Goal: Transaction & Acquisition: Purchase product/service

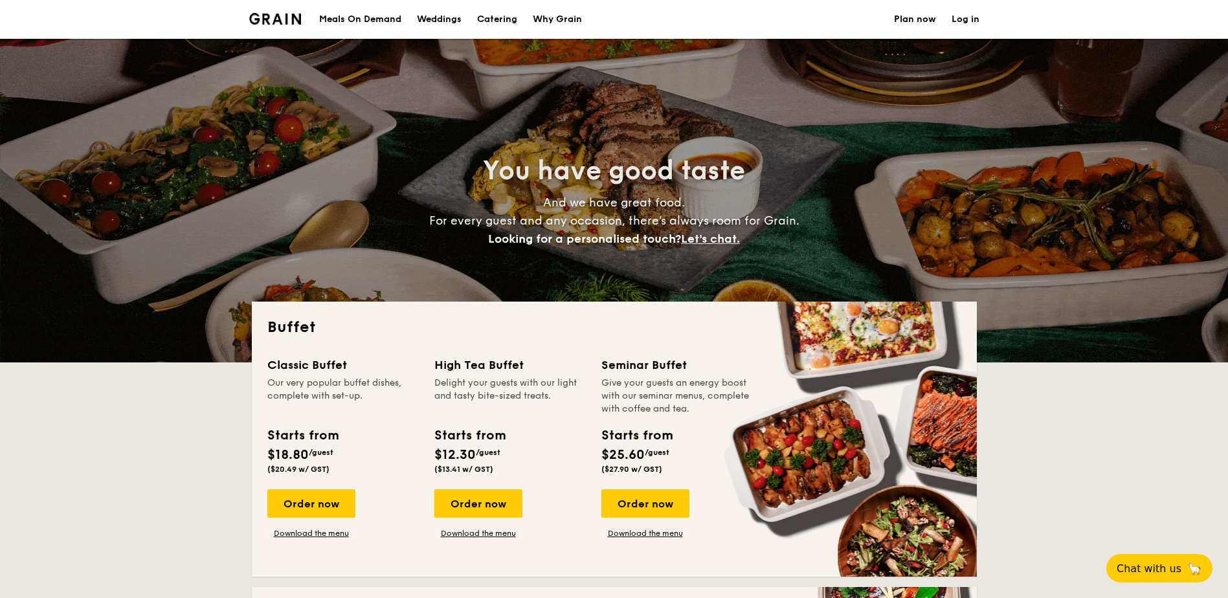
select select
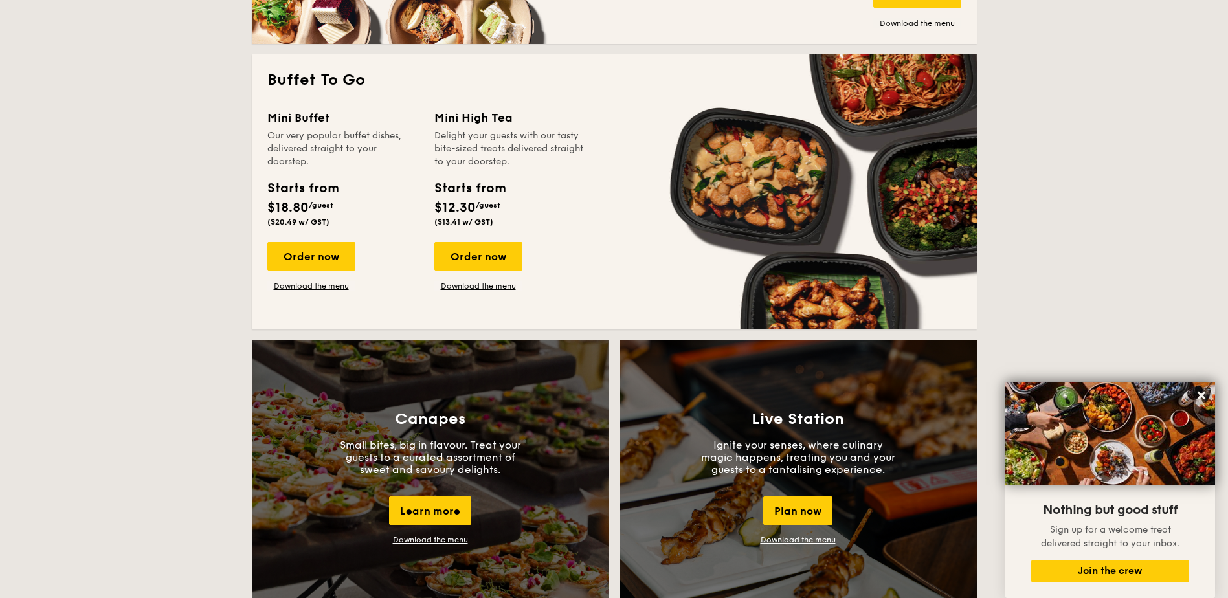
scroll to position [792, 0]
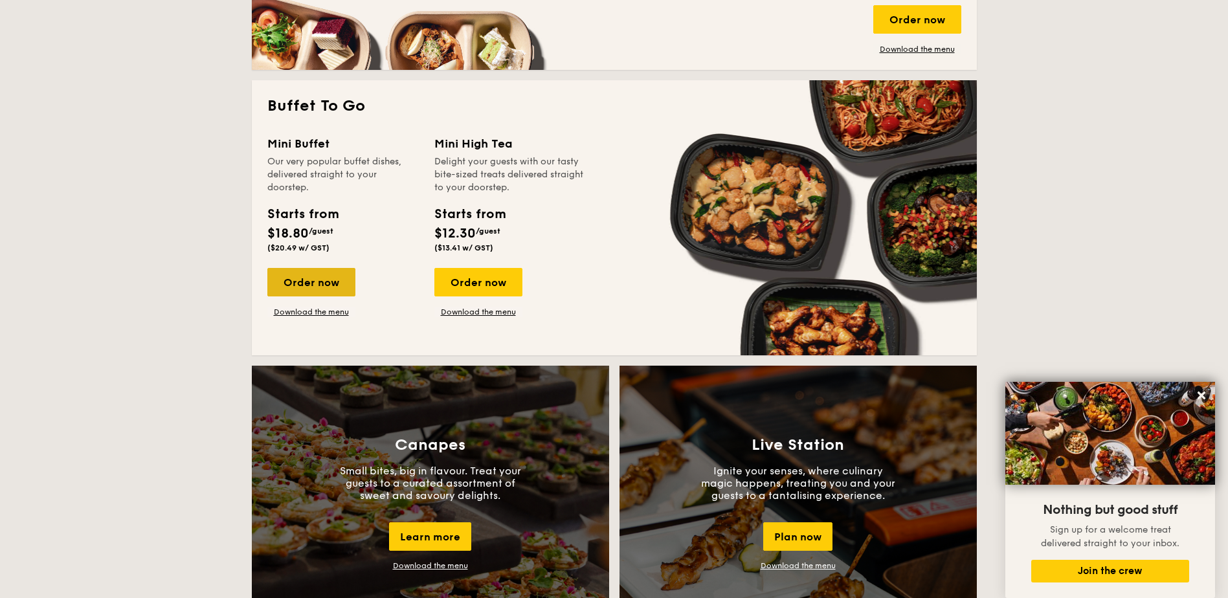
click at [315, 287] on div "Order now" at bounding box center [311, 282] width 88 height 28
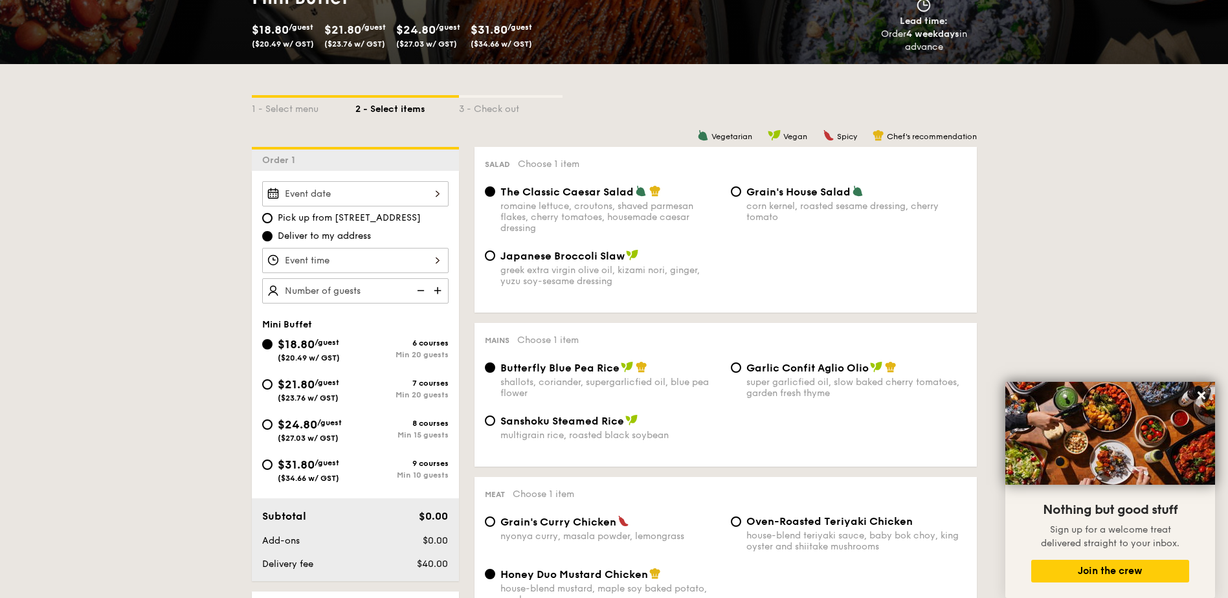
scroll to position [222, 0]
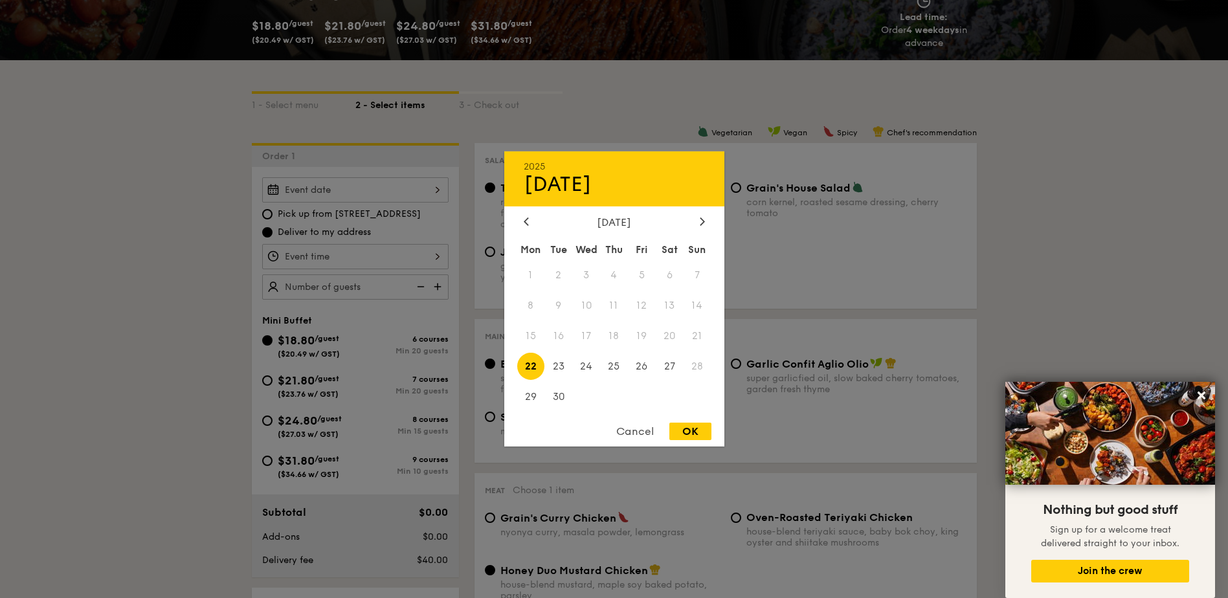
click at [439, 180] on div "2025 Sep [DATE] Tue Wed Thu Fri Sat Sun 1 2 3 4 5 6 7 8 9 10 11 12 13 14 15 16 …" at bounding box center [355, 189] width 186 height 25
click at [375, 214] on div at bounding box center [614, 299] width 1228 height 598
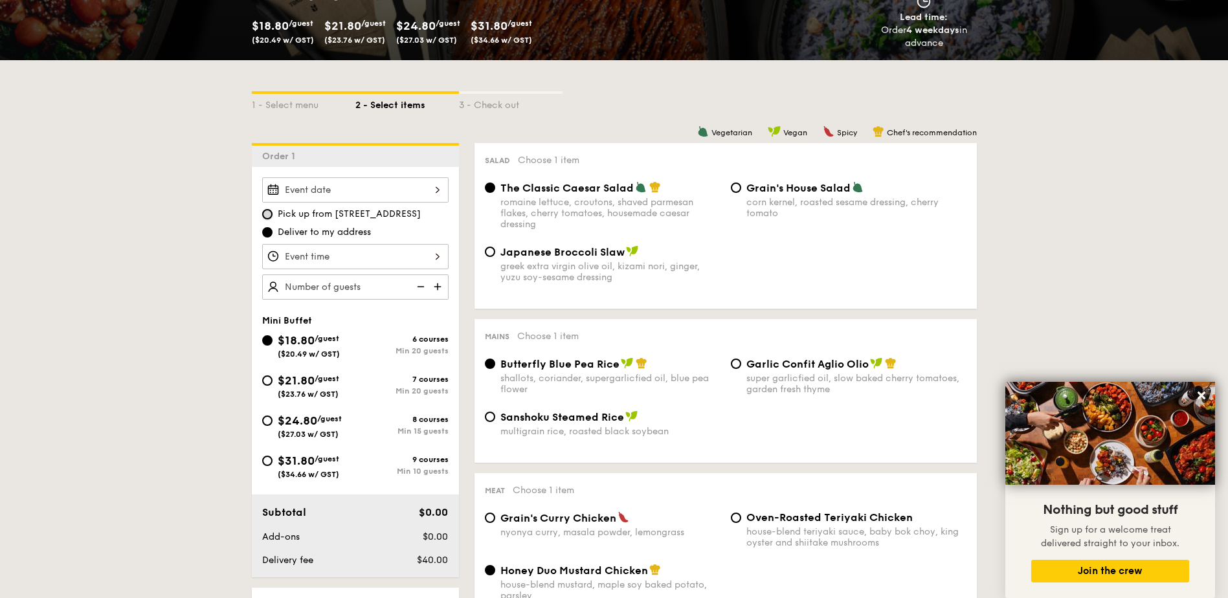
click at [270, 211] on input "Pick up from [STREET_ADDRESS]" at bounding box center [267, 214] width 10 height 10
radio input "true"
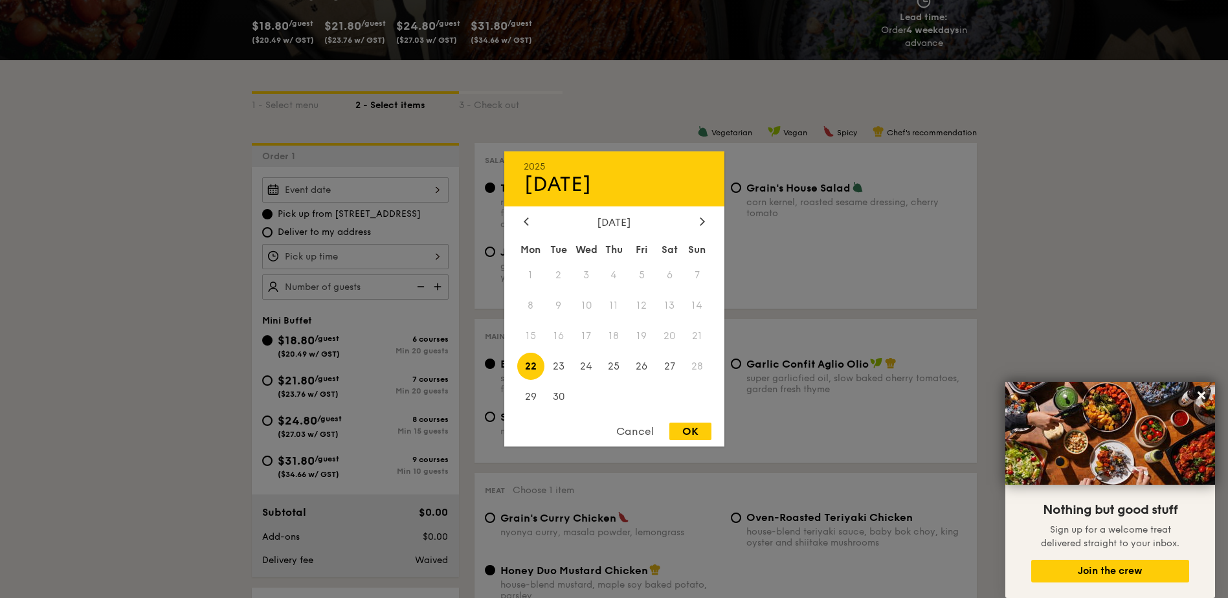
click at [383, 199] on div "2025 Sep [DATE] Tue Wed Thu Fri Sat Sun 1 2 3 4 5 6 7 8 9 10 11 12 13 14 15 16 …" at bounding box center [355, 189] width 186 height 25
click at [383, 199] on div at bounding box center [614, 299] width 1228 height 598
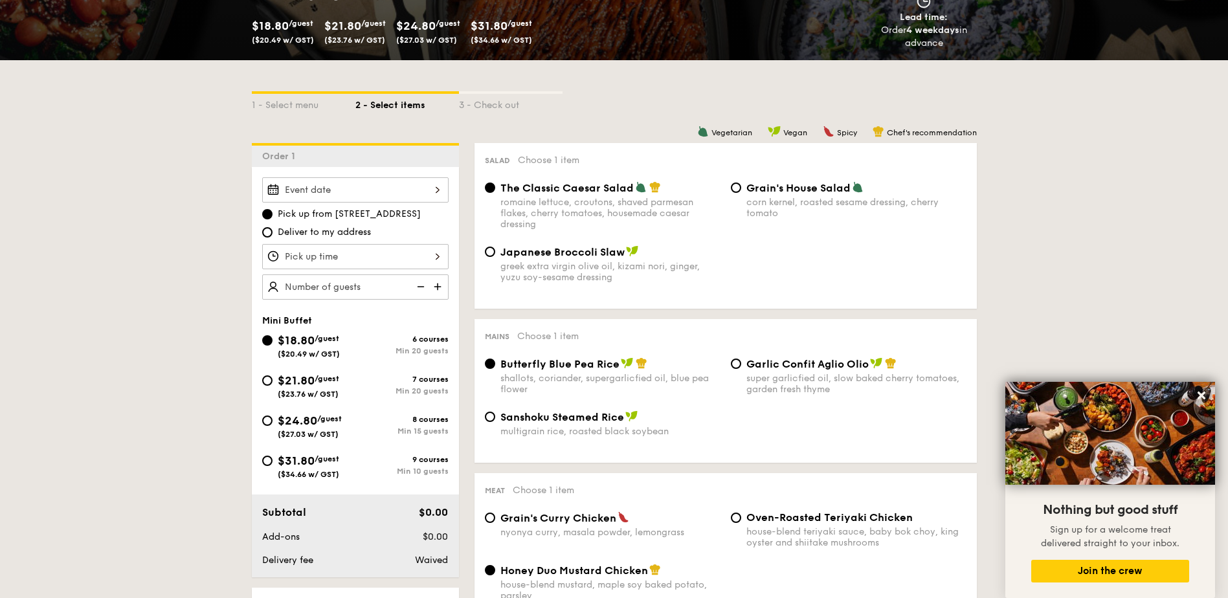
click at [272, 238] on label "Deliver to my address" at bounding box center [355, 232] width 186 height 13
click at [272, 238] on input "Deliver to my address" at bounding box center [267, 232] width 10 height 10
radio input "true"
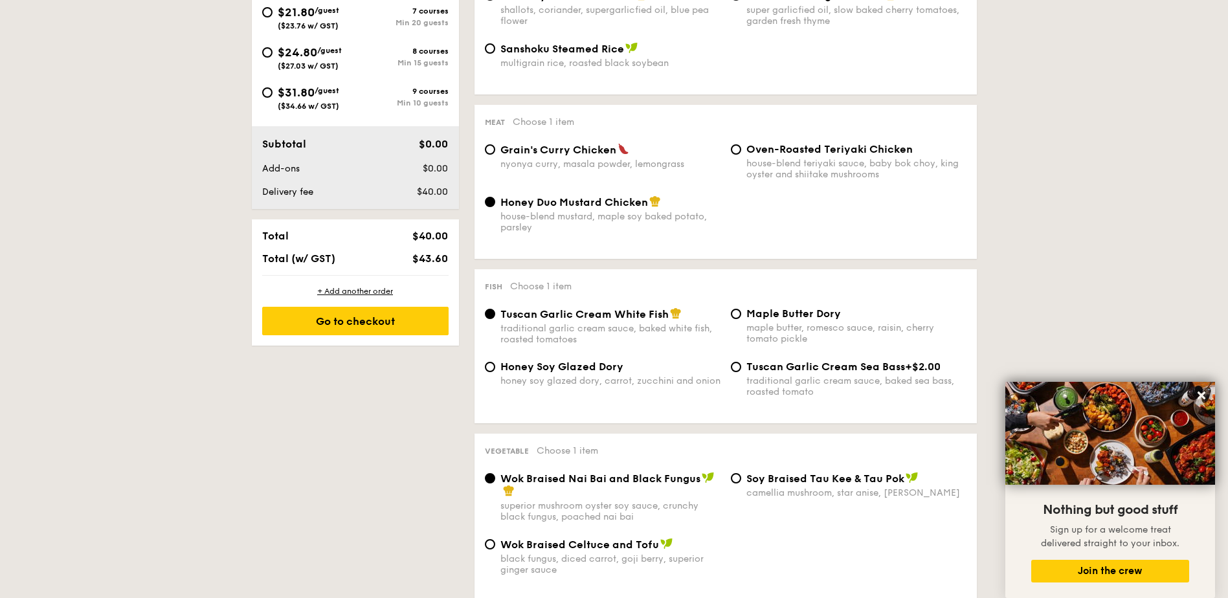
scroll to position [0, 0]
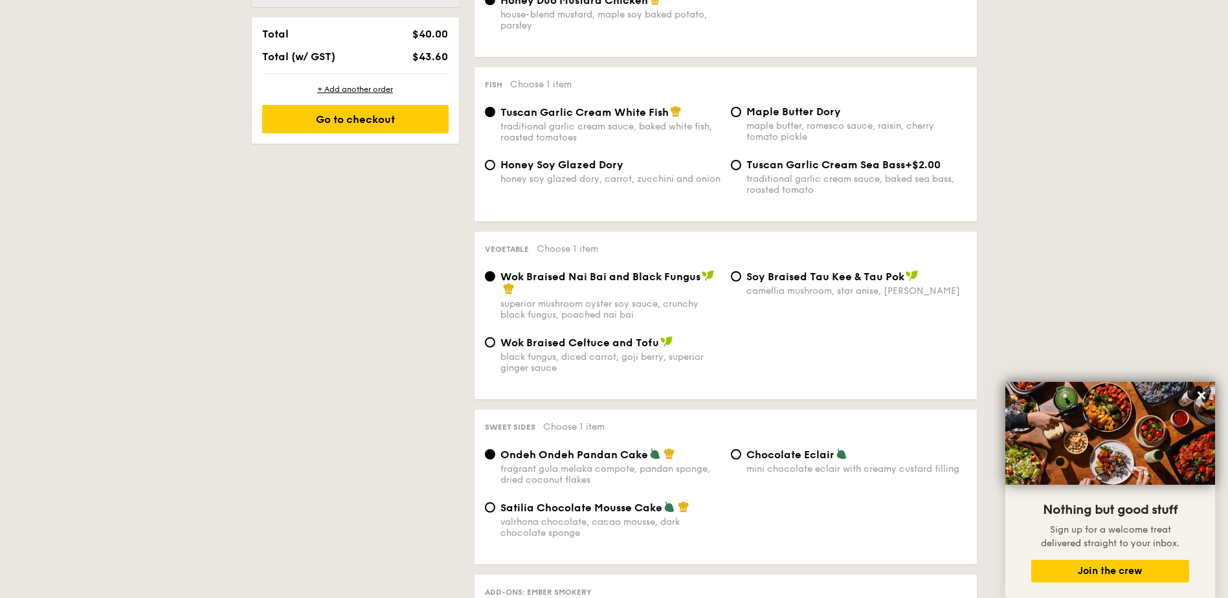
select select
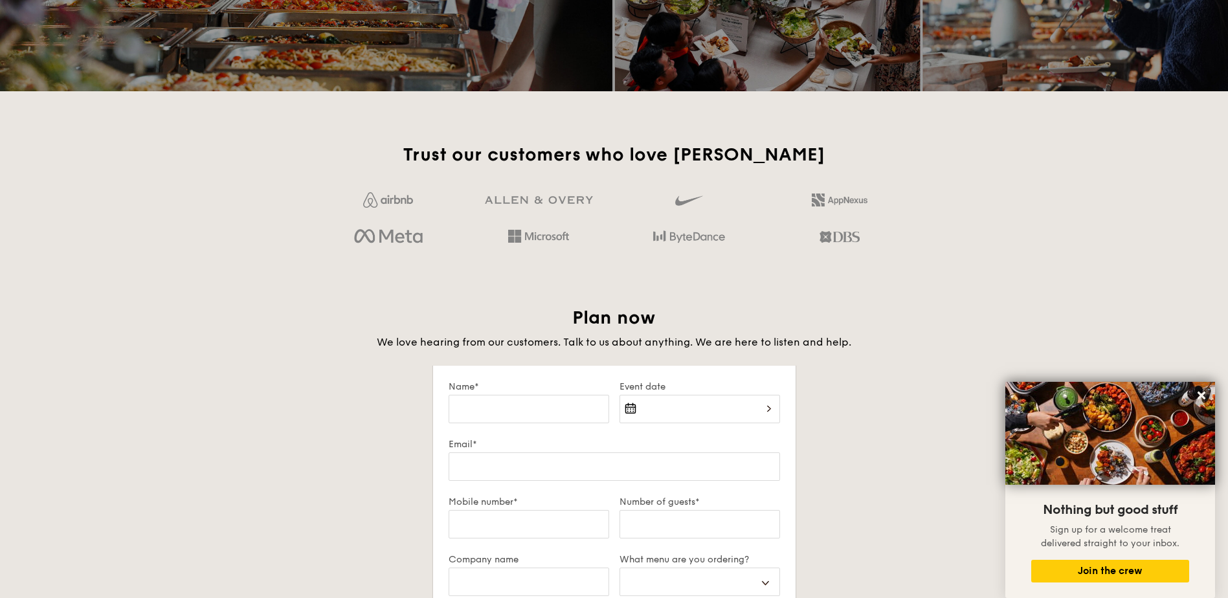
scroll to position [1922, 0]
